Goal: Navigation & Orientation: Find specific page/section

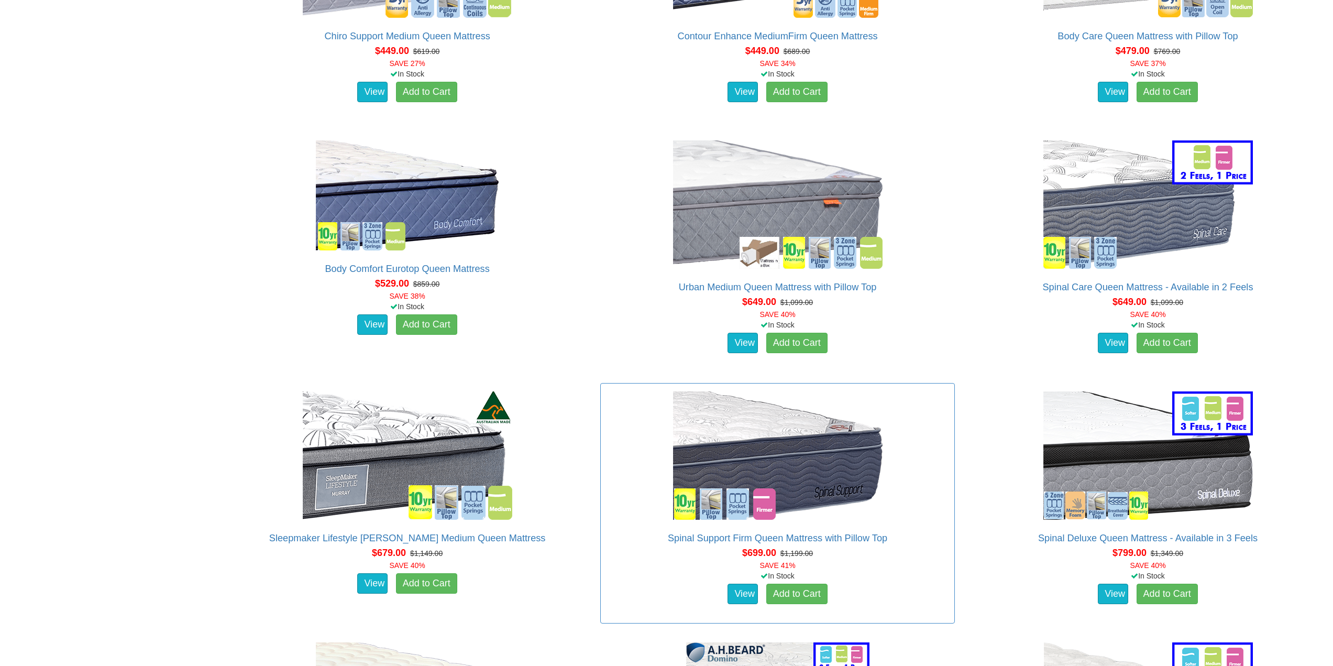
scroll to position [993, 0]
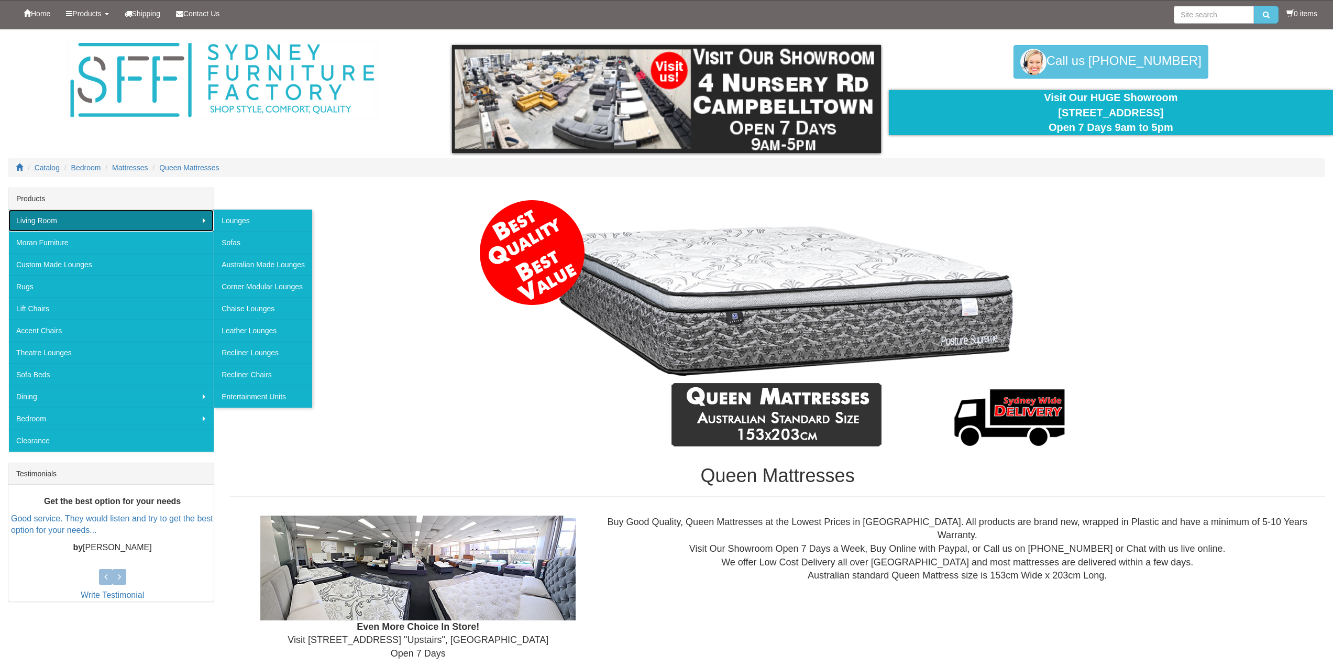
click at [40, 224] on link "Living Room" at bounding box center [110, 221] width 205 height 22
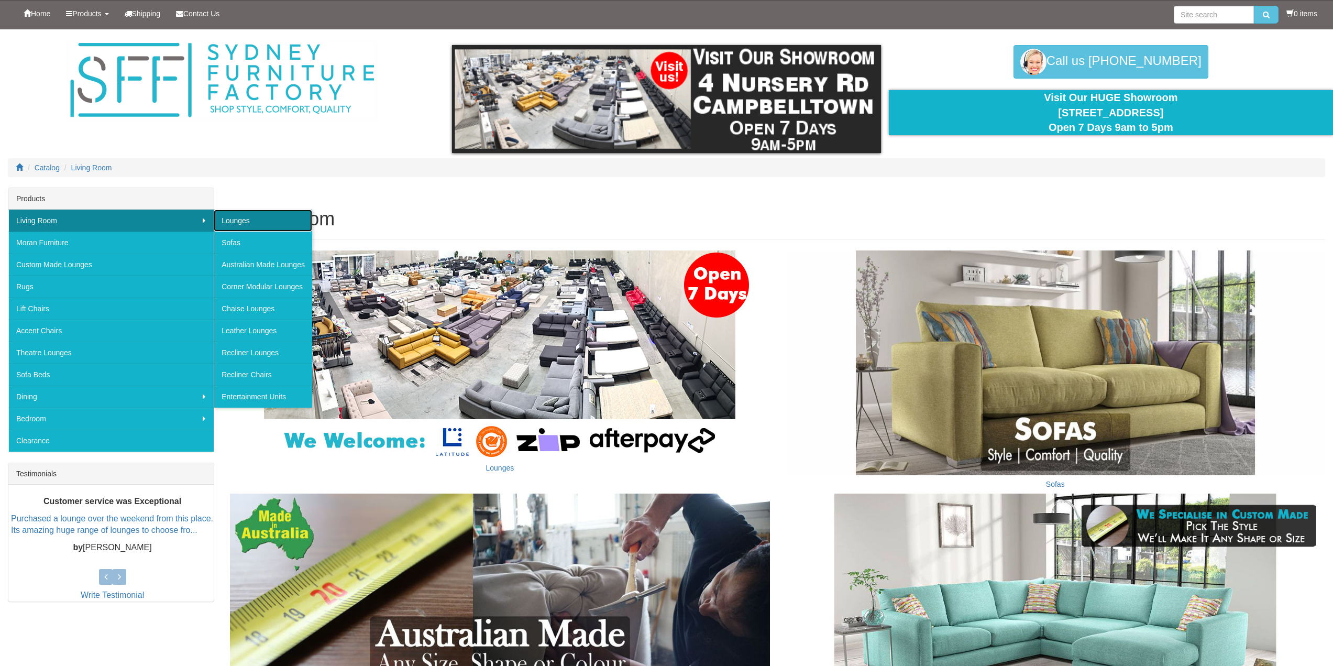
click at [240, 220] on link "Lounges" at bounding box center [263, 221] width 98 height 22
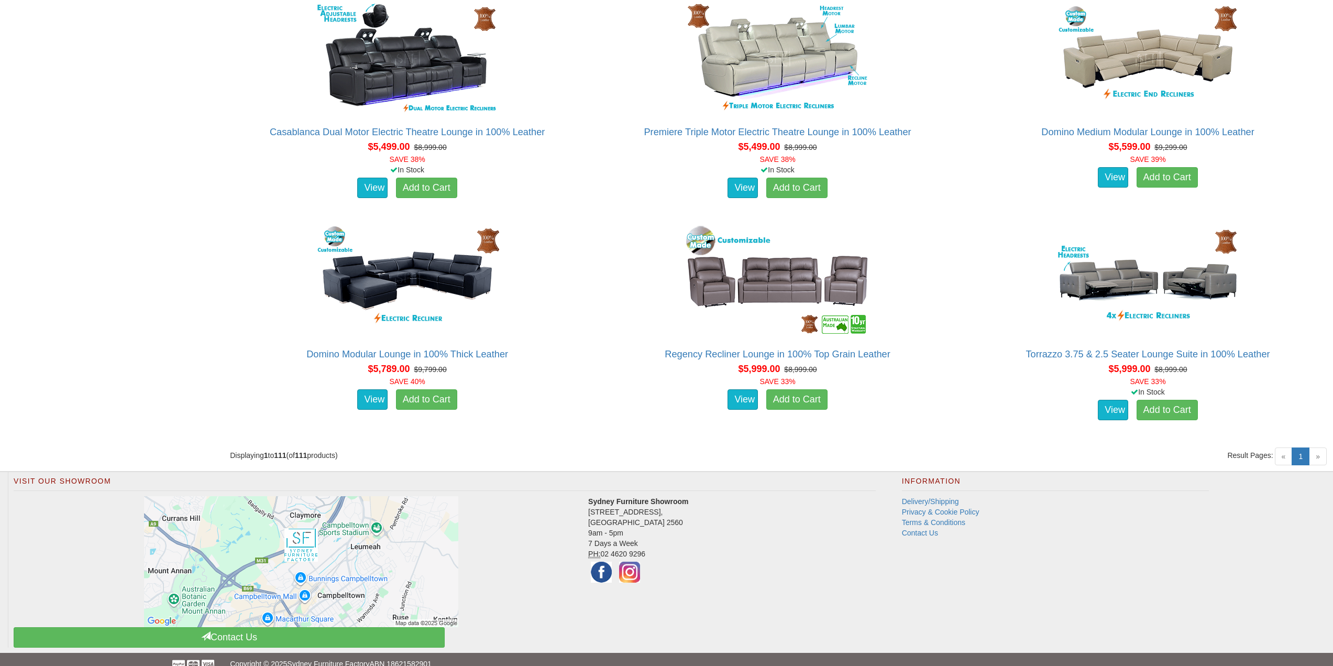
scroll to position [8397, 0]
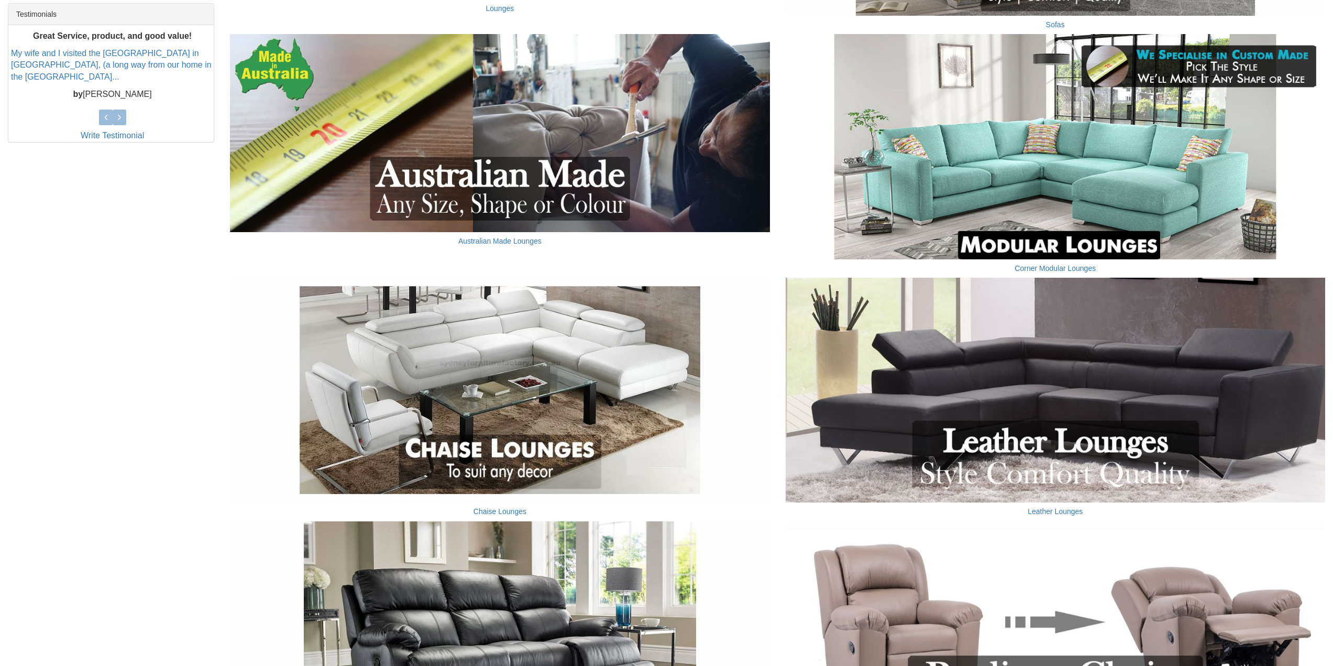
scroll to position [419, 0]
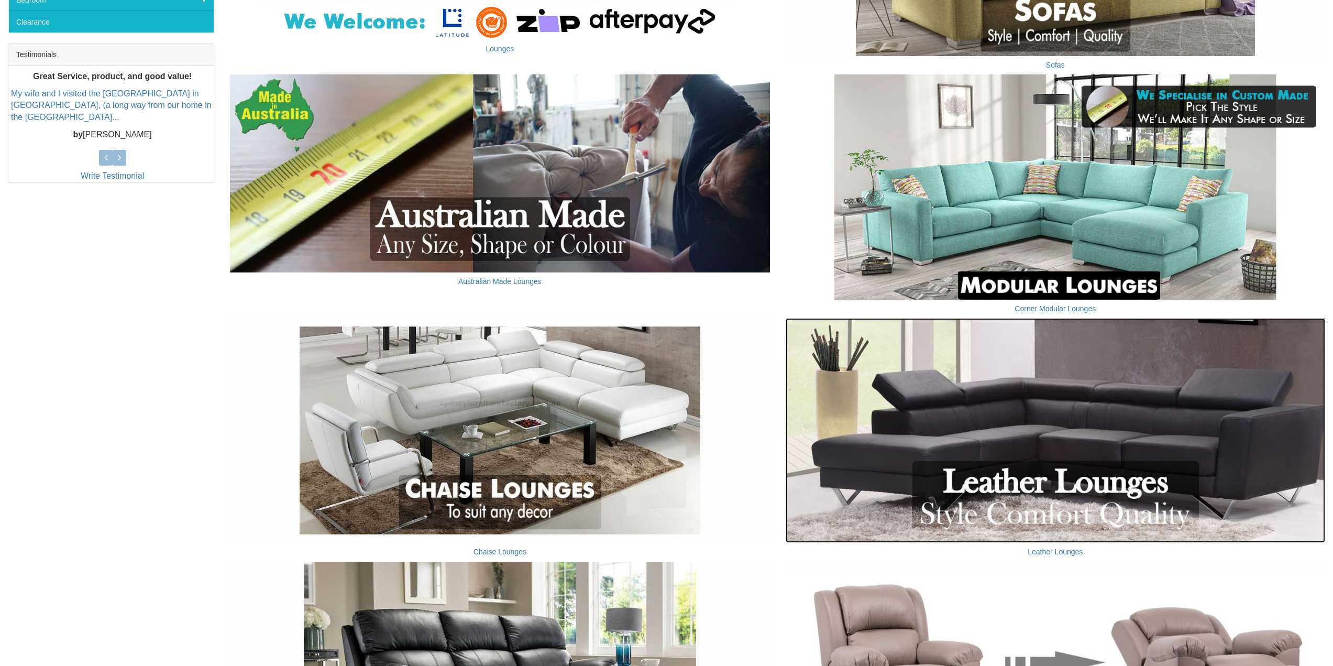
click at [1102, 476] on img at bounding box center [1056, 430] width 540 height 225
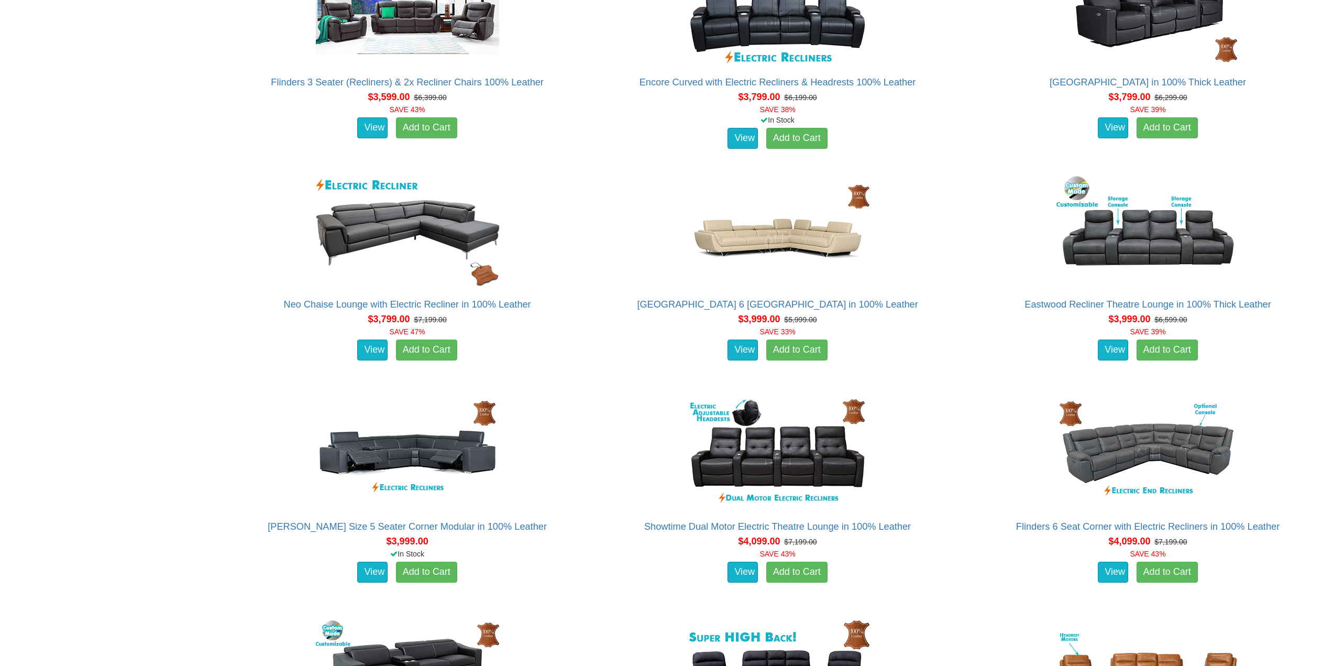
scroll to position [1257, 0]
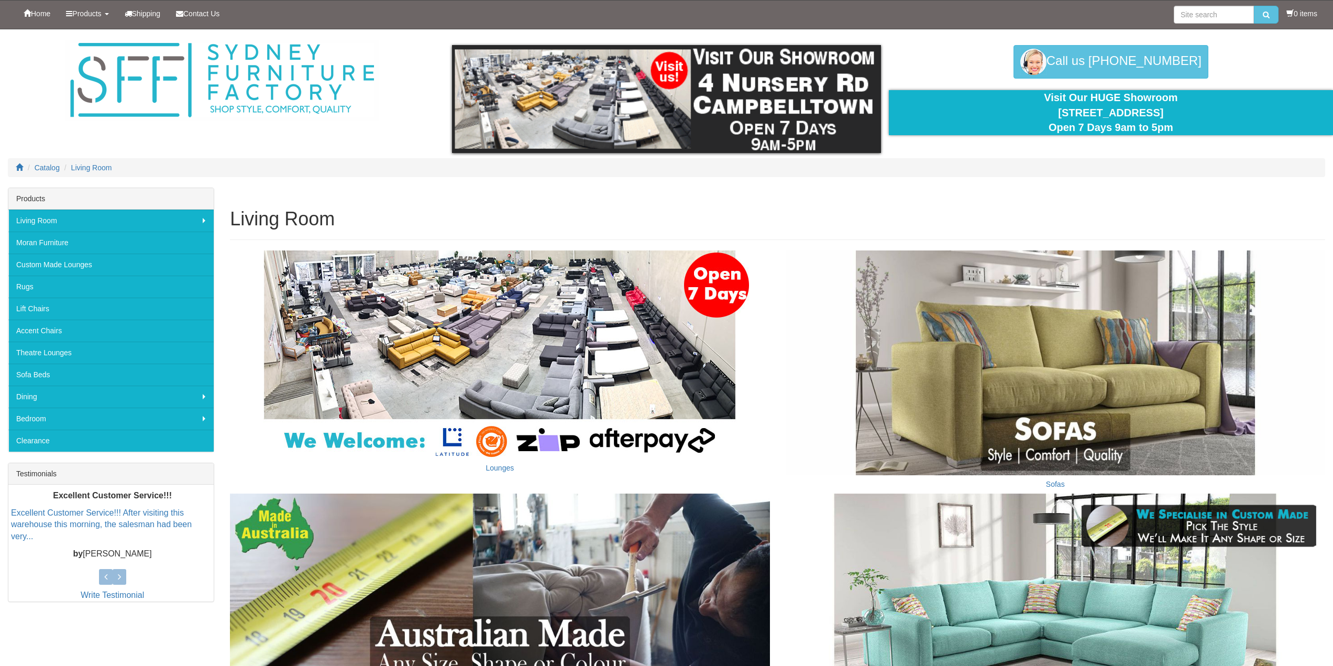
scroll to position [419, 0]
